Goal: Task Accomplishment & Management: Use online tool/utility

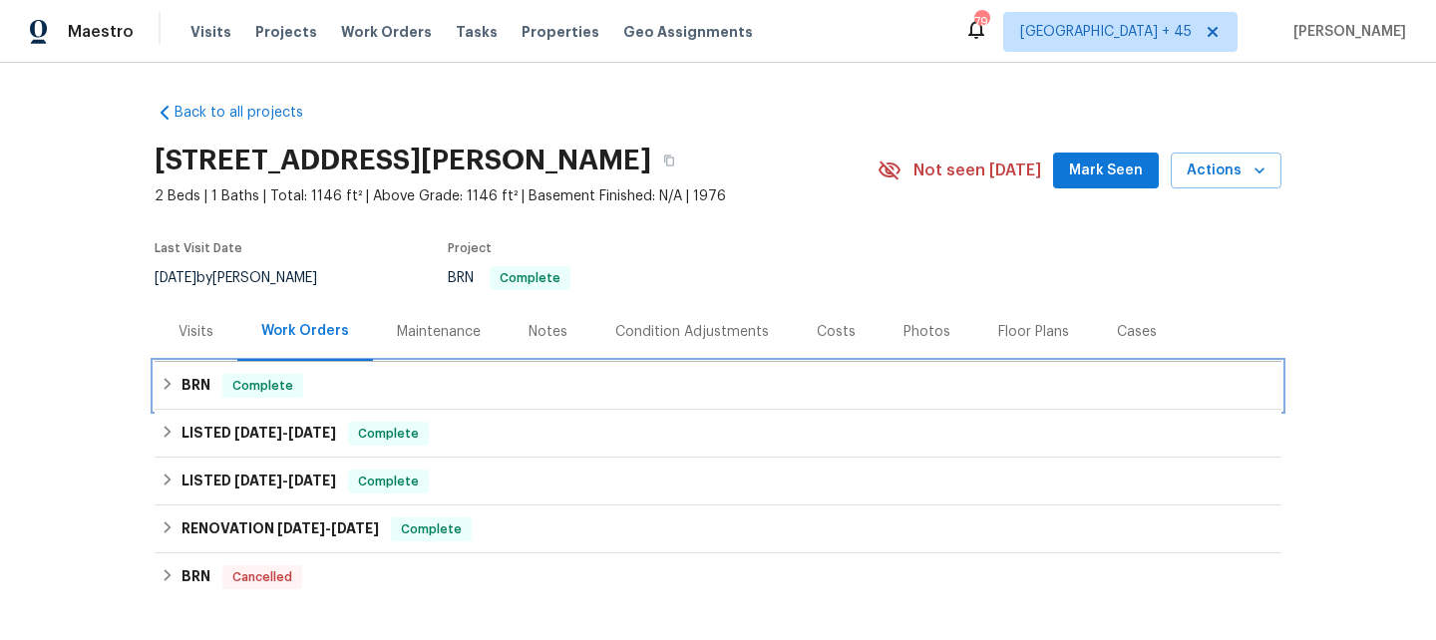
click at [236, 394] on span "Complete" at bounding box center [262, 386] width 77 height 20
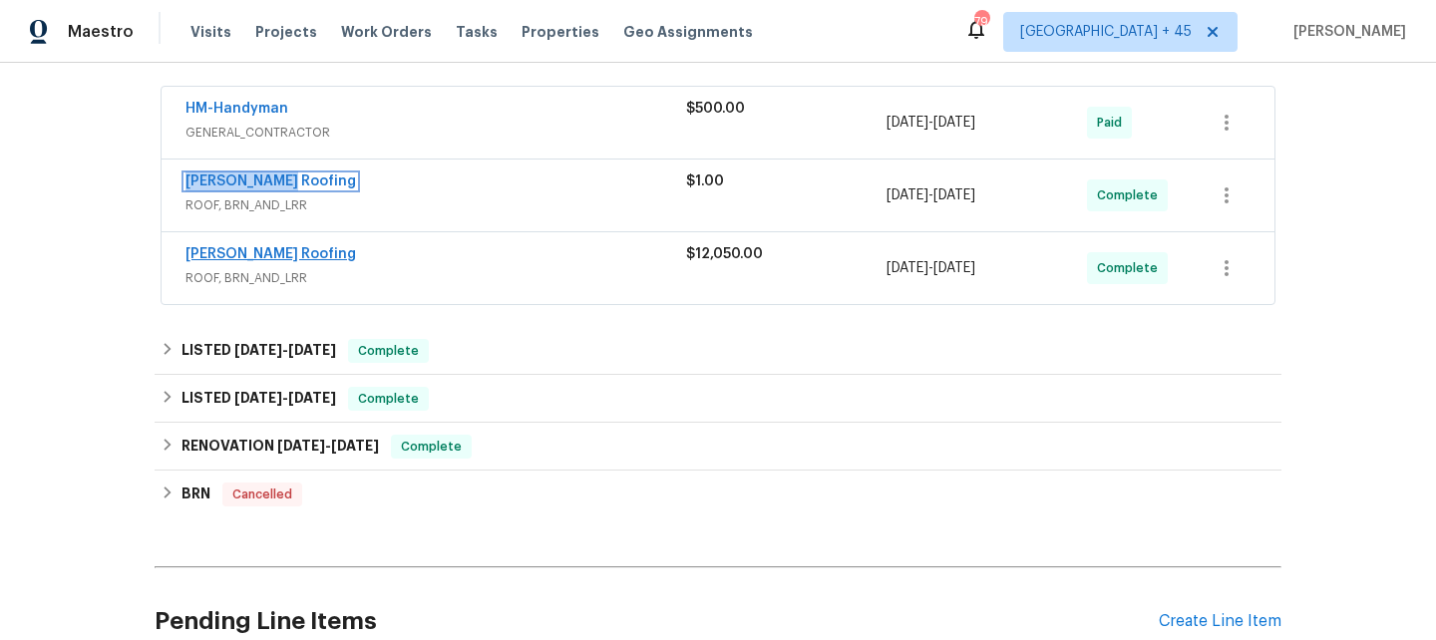
scroll to position [437, 0]
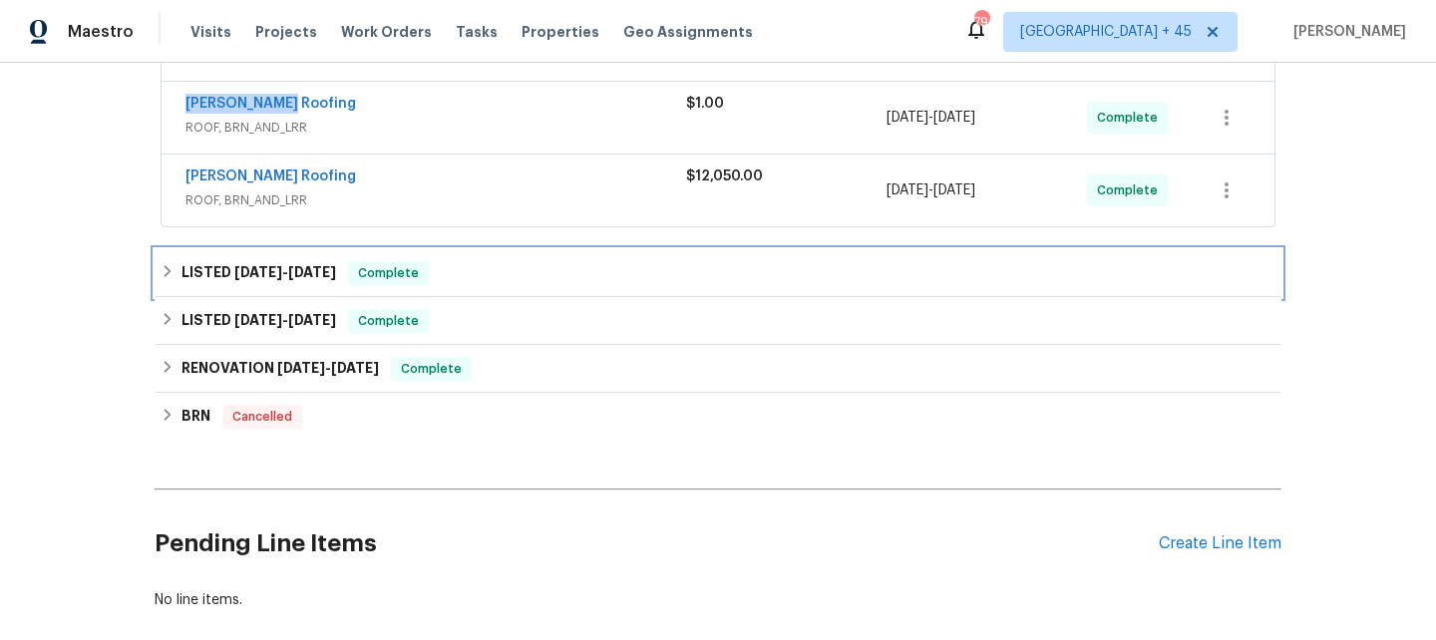
click at [286, 269] on span "2/24/25 - 2/27/25" at bounding box center [285, 272] width 102 height 14
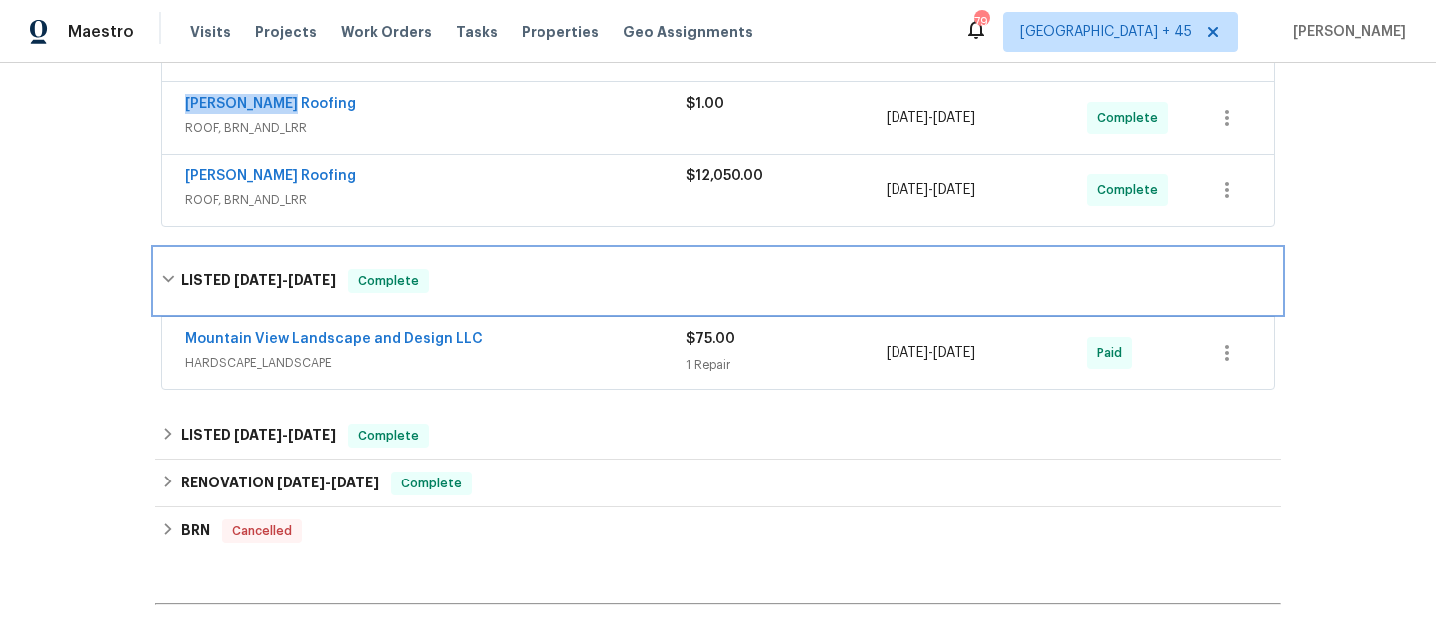
scroll to position [480, 0]
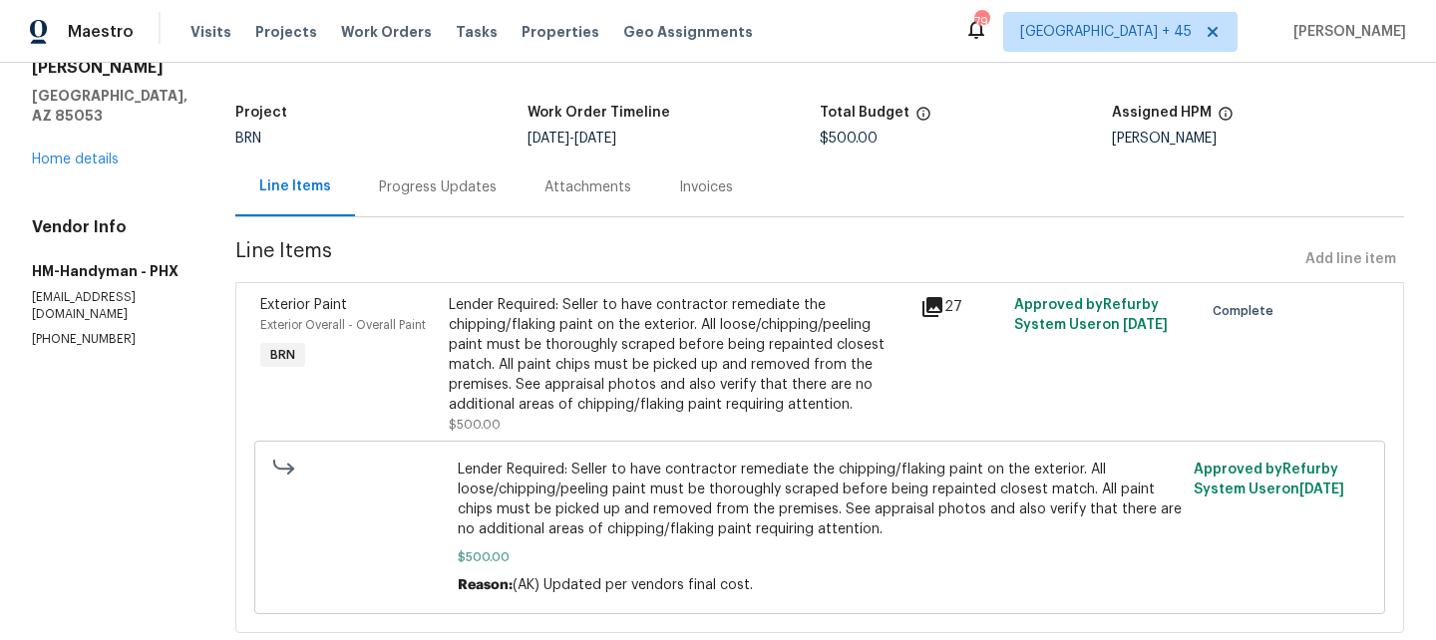
scroll to position [151, 0]
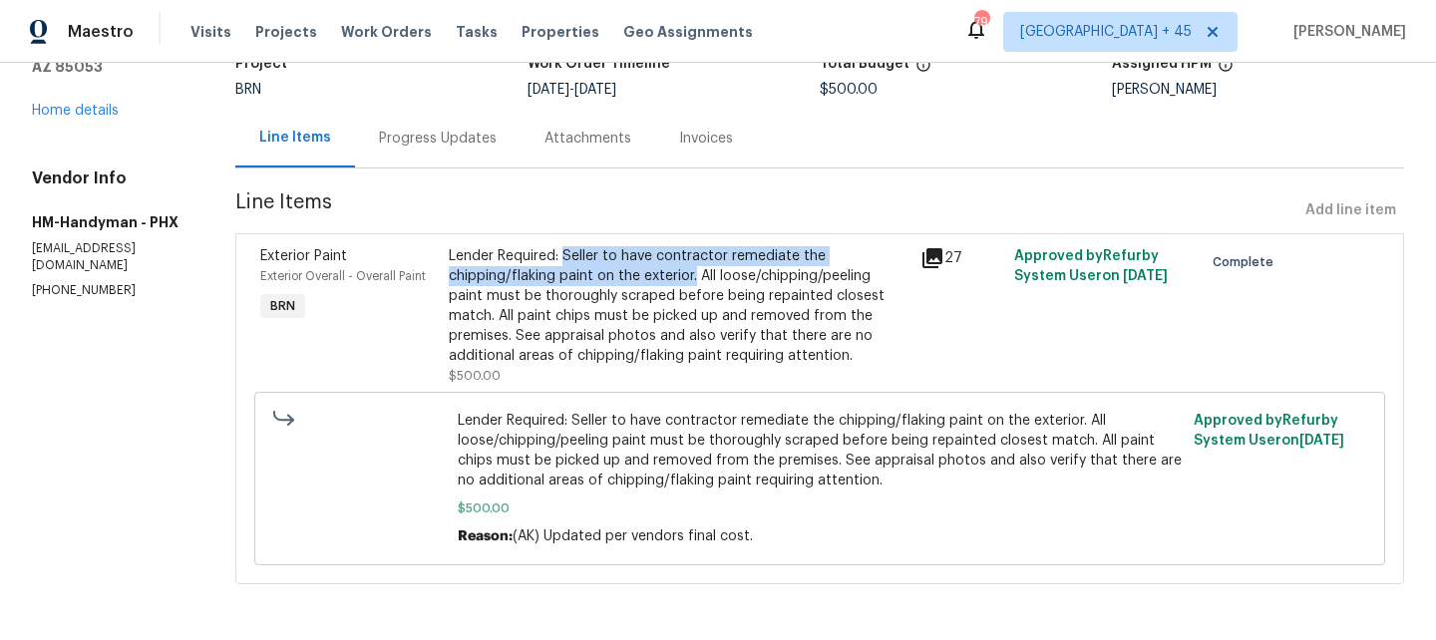
copy div "Seller to have contractor remediate the chipping/flaking paint on the exterior."
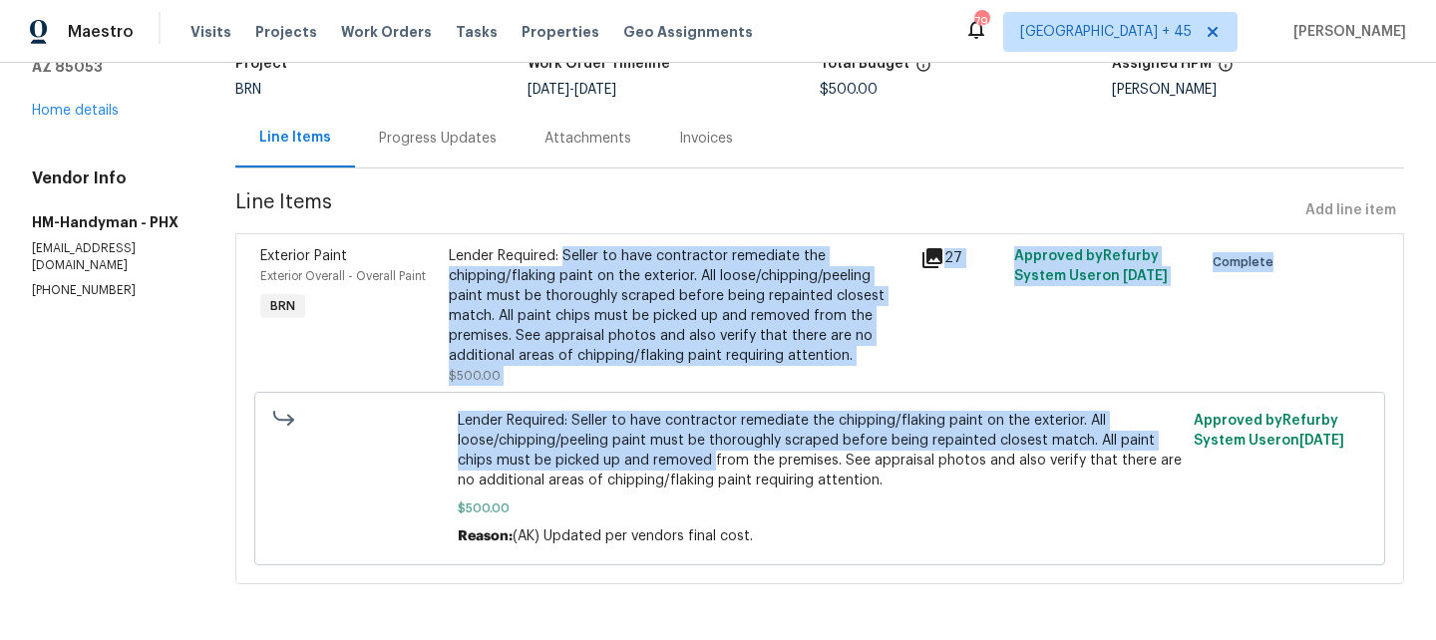
drag, startPoint x: 581, startPoint y: 254, endPoint x: 726, endPoint y: 457, distance: 249.4
click at [726, 457] on div "Exterior Paint Exterior Overall - Overall Paint BRN Lender Required: Seller to …" at bounding box center [819, 408] width 1169 height 351
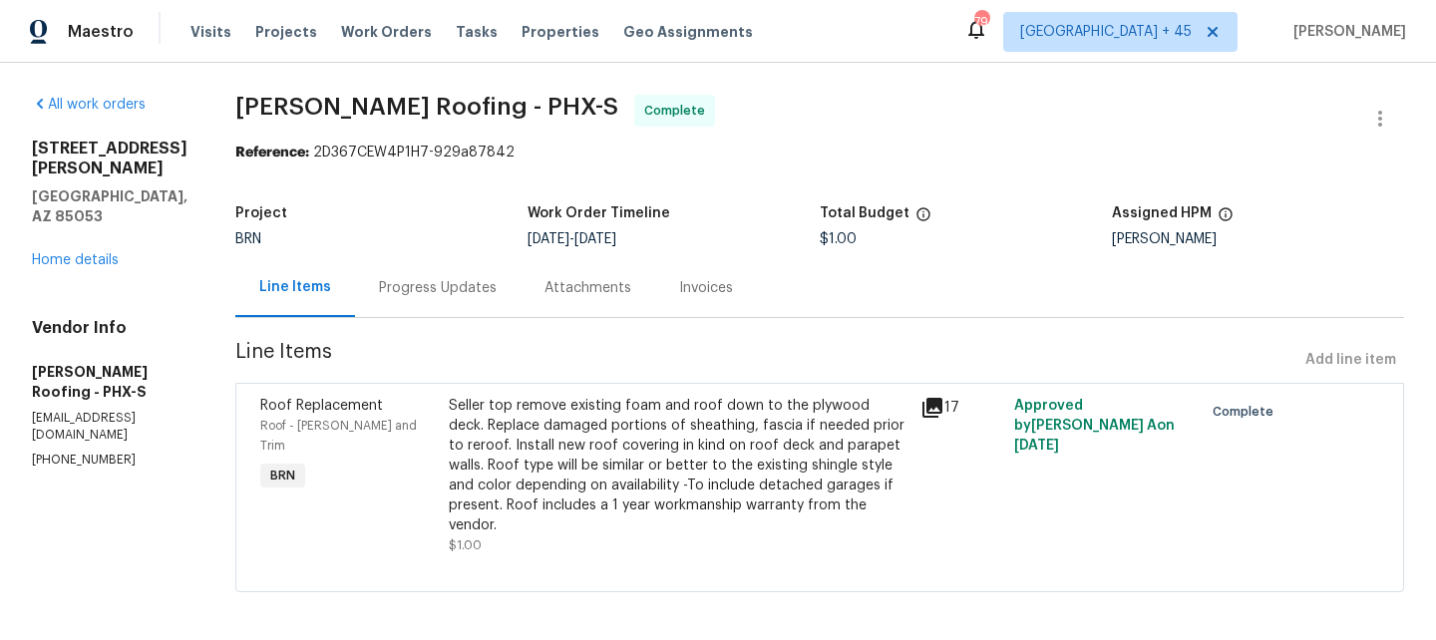
scroll to position [8, 0]
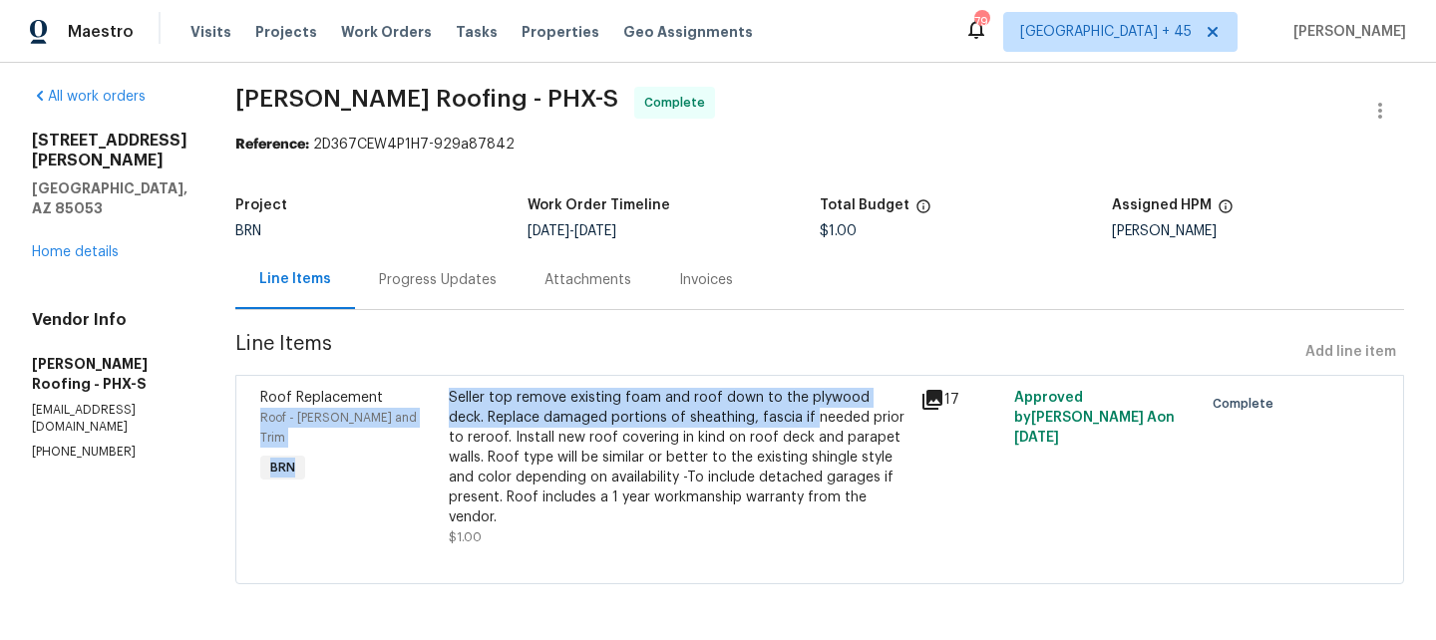
drag, startPoint x: 442, startPoint y: 397, endPoint x: 769, endPoint y: 413, distance: 327.5
click at [769, 413] on div "Roof Replacement Roof - [PERSON_NAME] and Trim BRN Seller top remove existing f…" at bounding box center [819, 468] width 1131 height 172
click at [769, 413] on div "Seller top remove existing foam and roof down to the plywood deck. Replace dama…" at bounding box center [679, 458] width 460 height 140
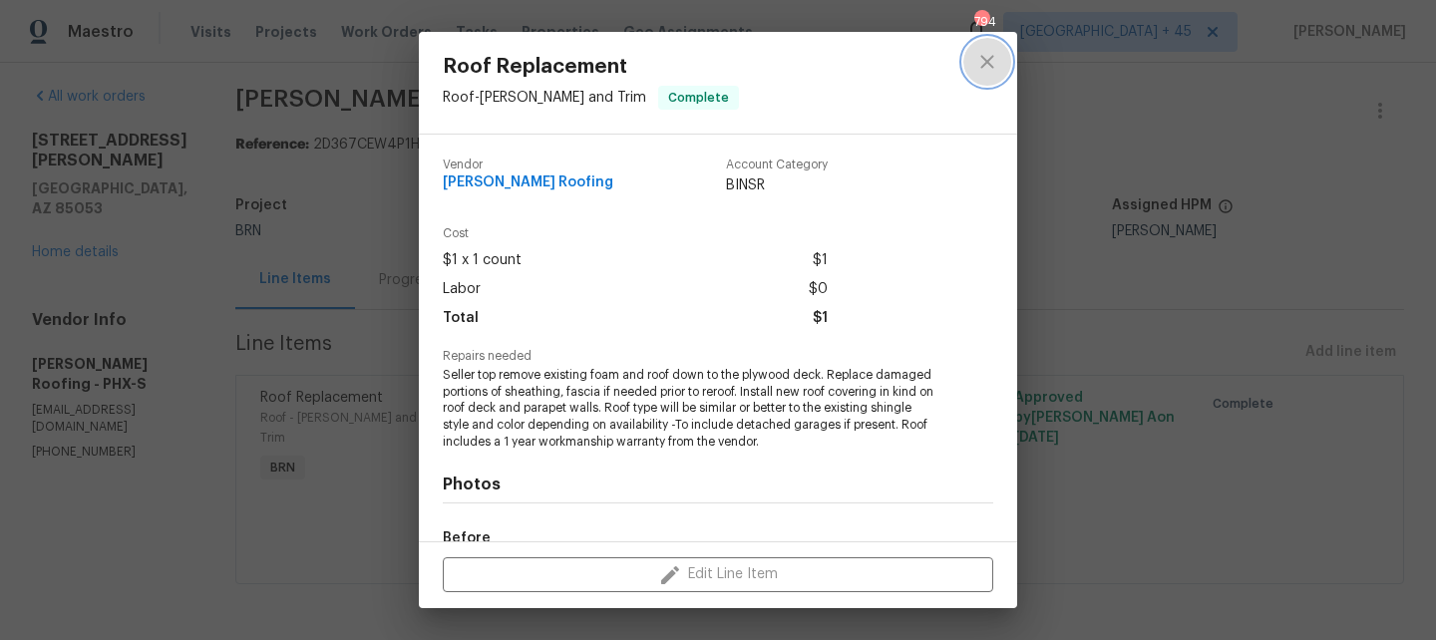
click at [981, 53] on icon "close" at bounding box center [987, 62] width 24 height 24
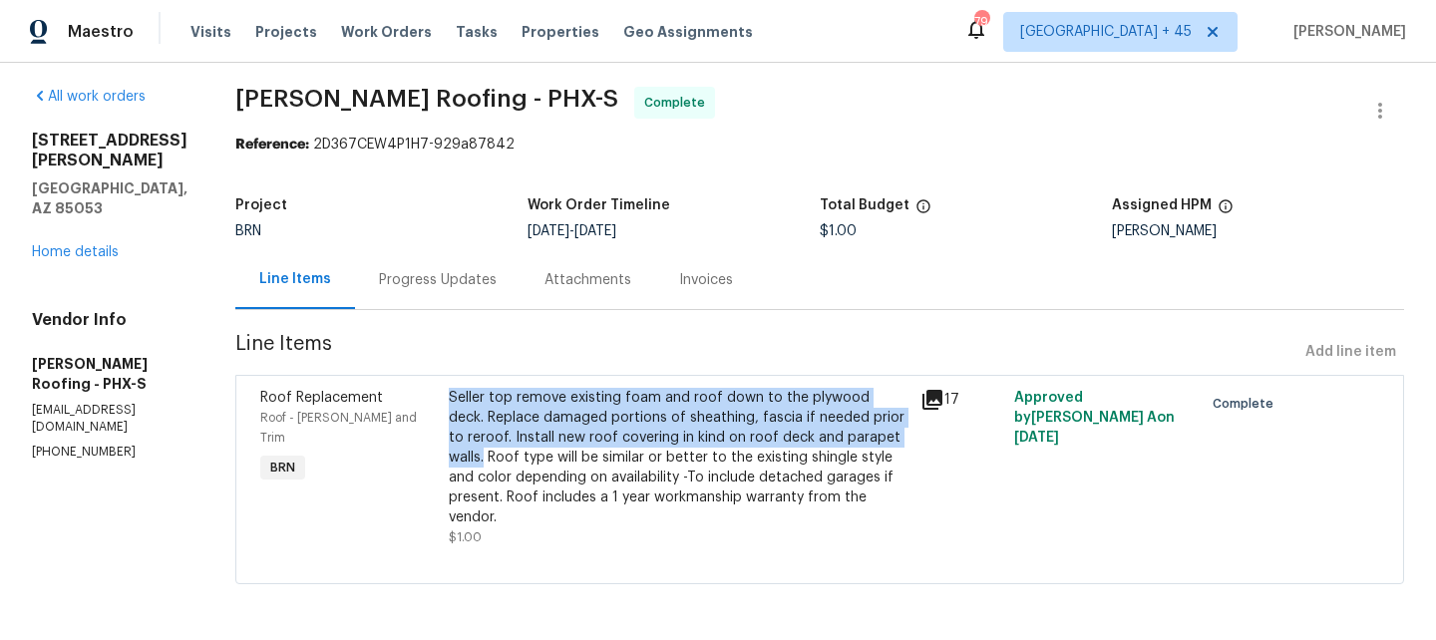
copy div "Seller top remove existing foam and roof down to the plywood deck. Replace dama…"
drag, startPoint x: 449, startPoint y: 393, endPoint x: 487, endPoint y: 454, distance: 71.7
click at [487, 454] on div "Seller top remove existing foam and roof down to the plywood deck. Replace dama…" at bounding box center [679, 458] width 460 height 140
